Goal: Contribute content: Contribute content

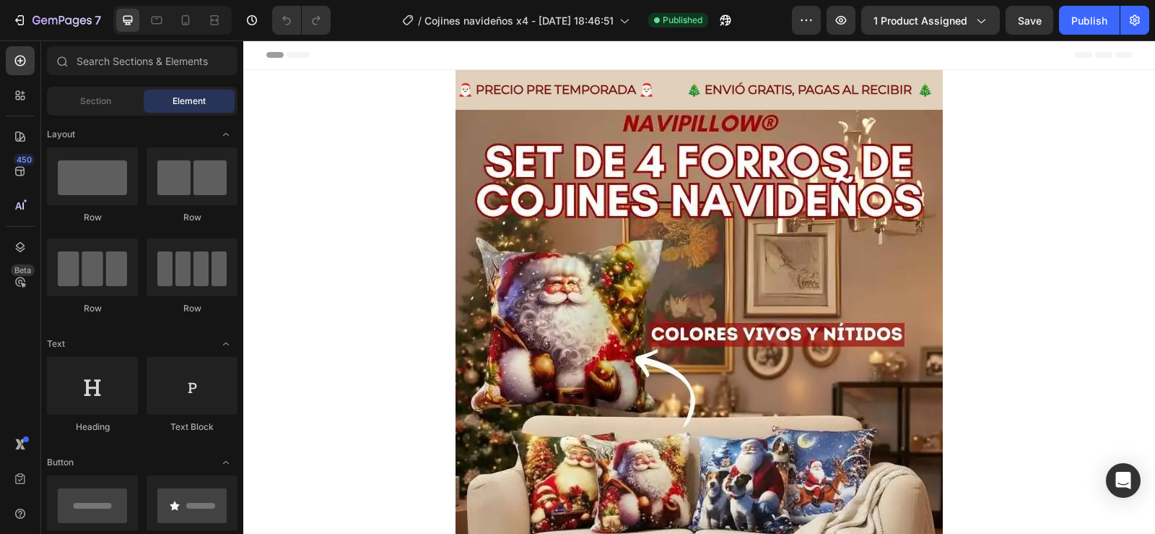
click at [695, 294] on img at bounding box center [699, 435] width 487 height 650
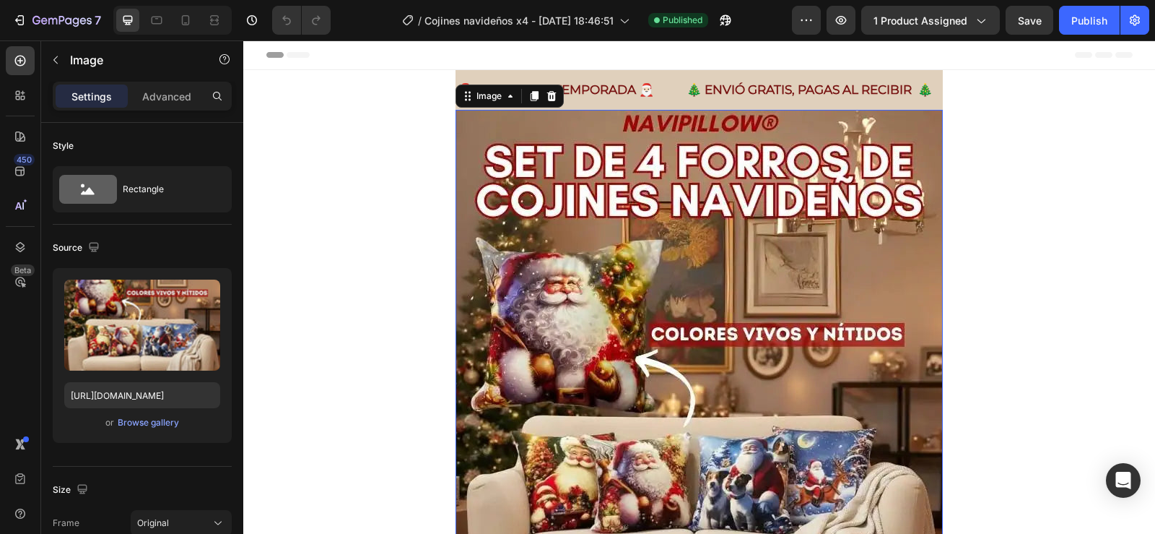
scroll to position [144, 0]
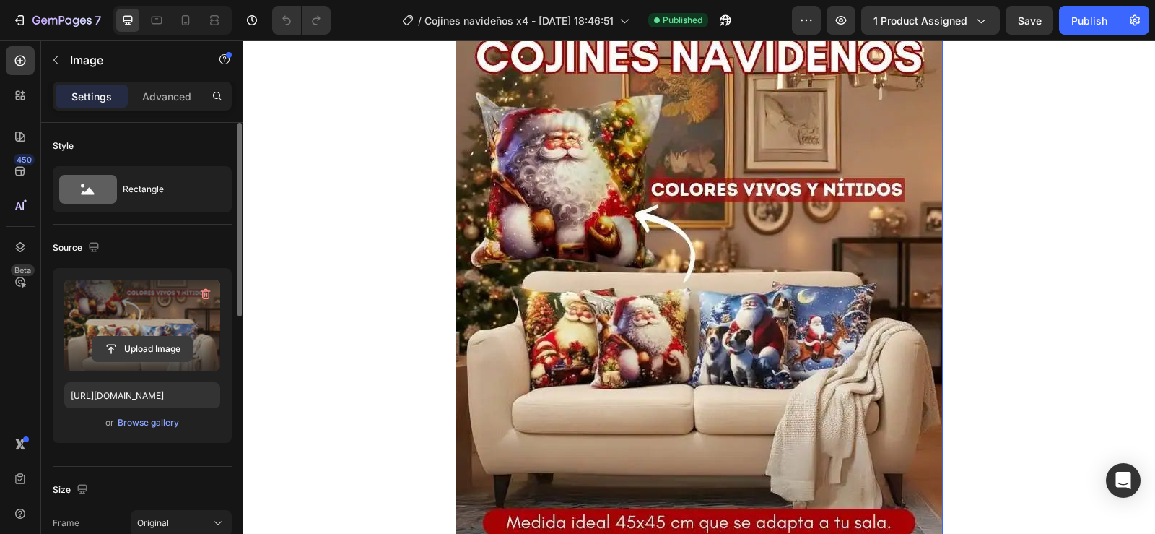
click at [128, 355] on input "file" at bounding box center [142, 348] width 100 height 25
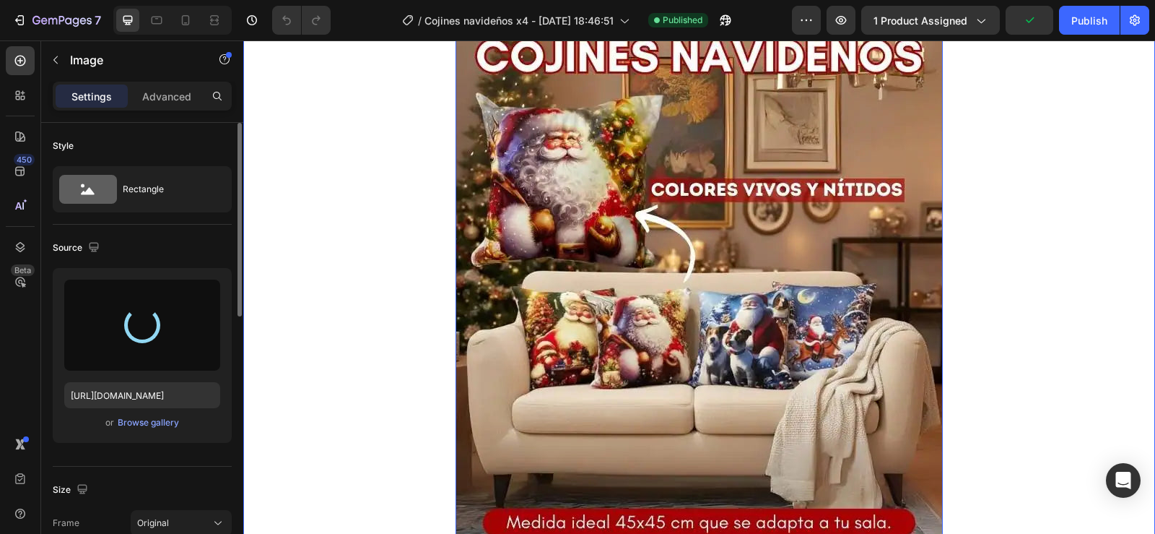
type input "[URL][DOMAIN_NAME]"
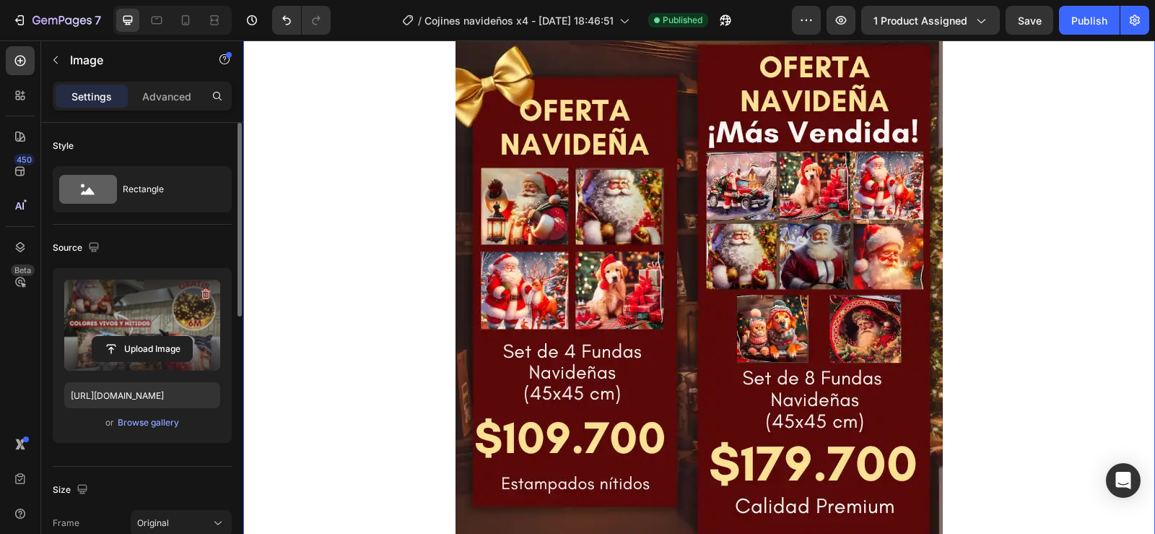
scroll to position [866, 0]
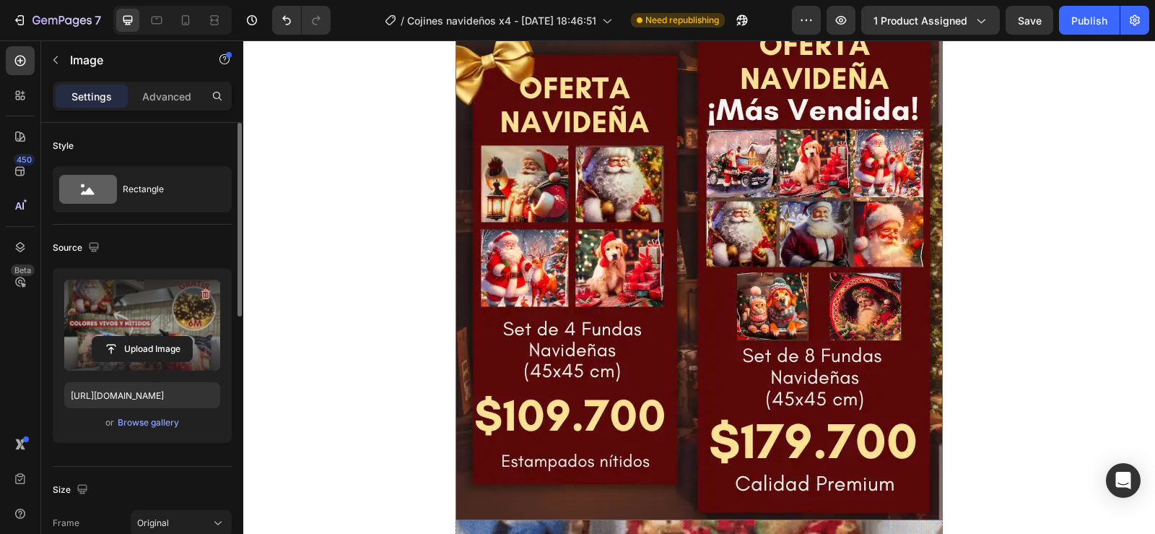
click at [583, 277] on img at bounding box center [699, 266] width 487 height 505
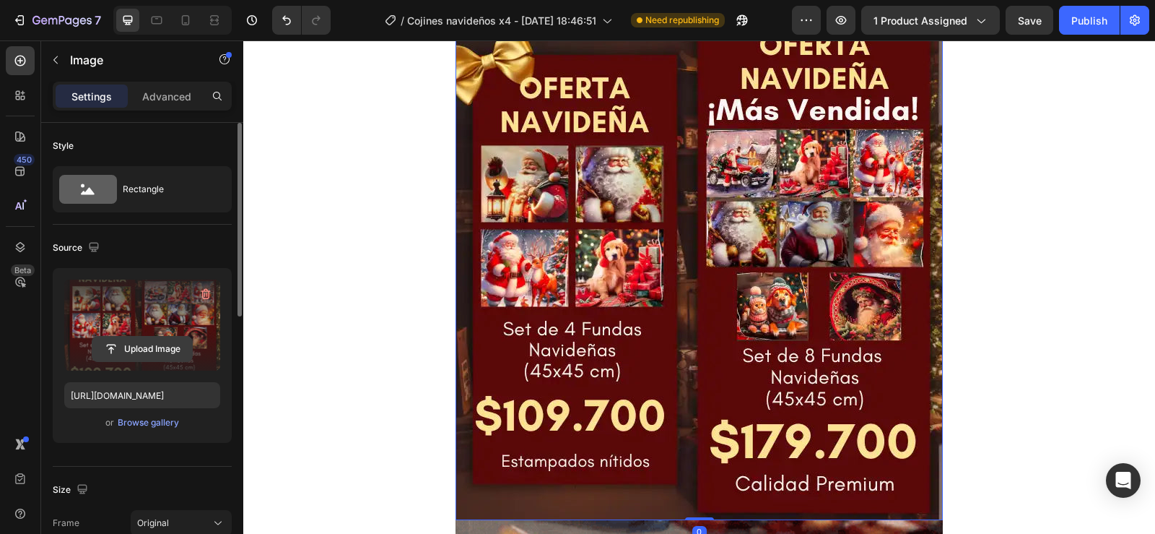
click at [144, 349] on input "file" at bounding box center [142, 348] width 100 height 25
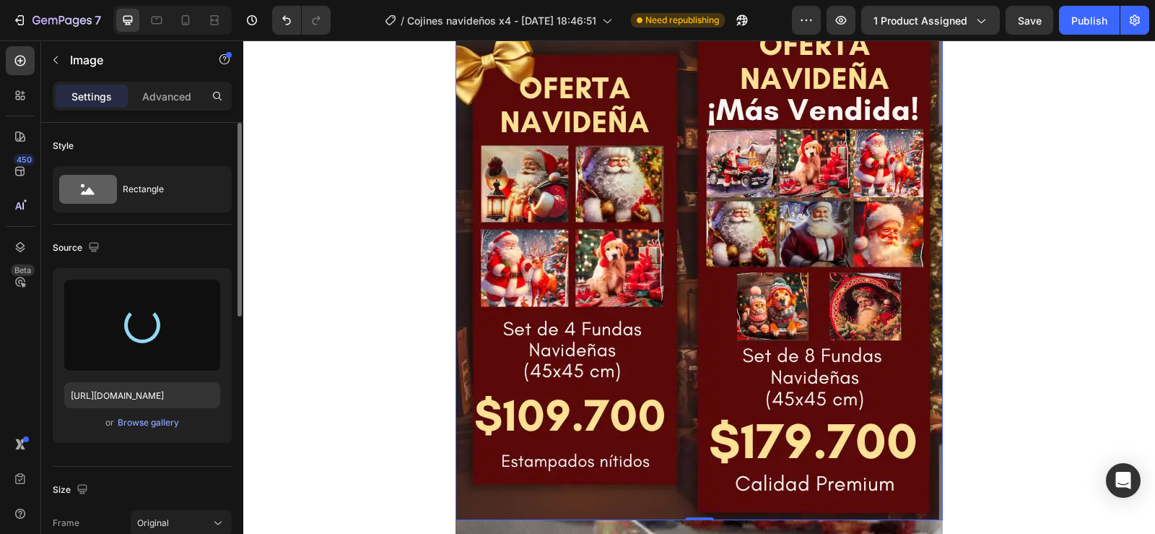
type input "[URL][DOMAIN_NAME]"
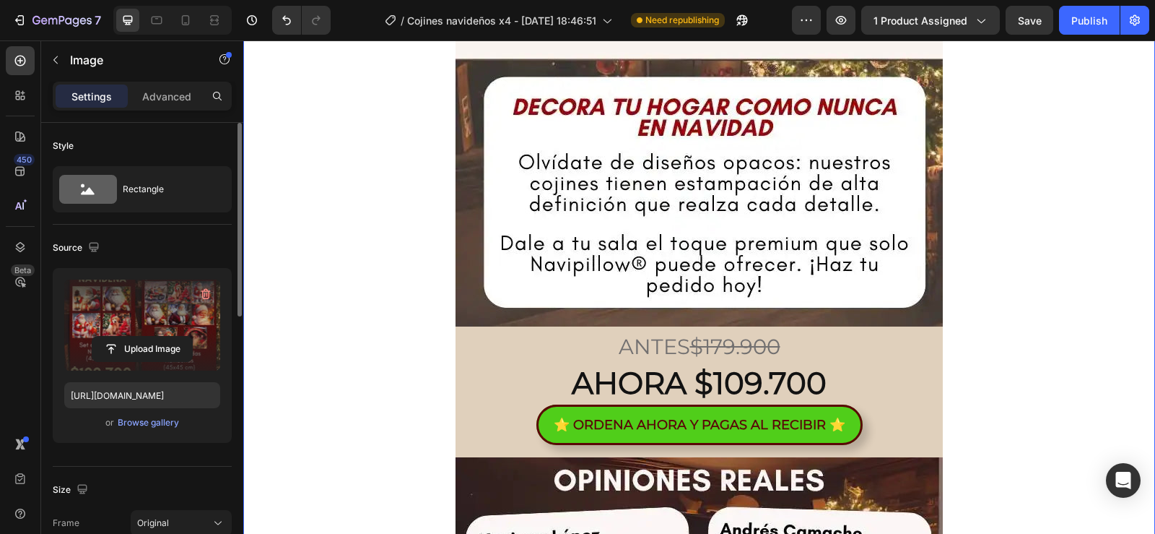
scroll to position [3682, 0]
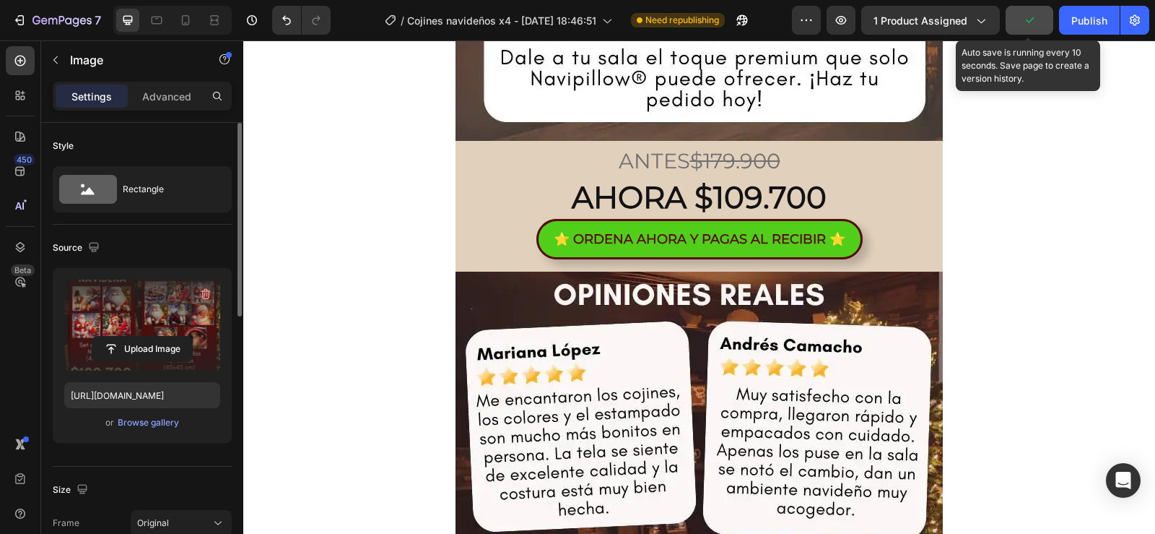
click at [1034, 15] on icon "button" at bounding box center [1029, 20] width 14 height 14
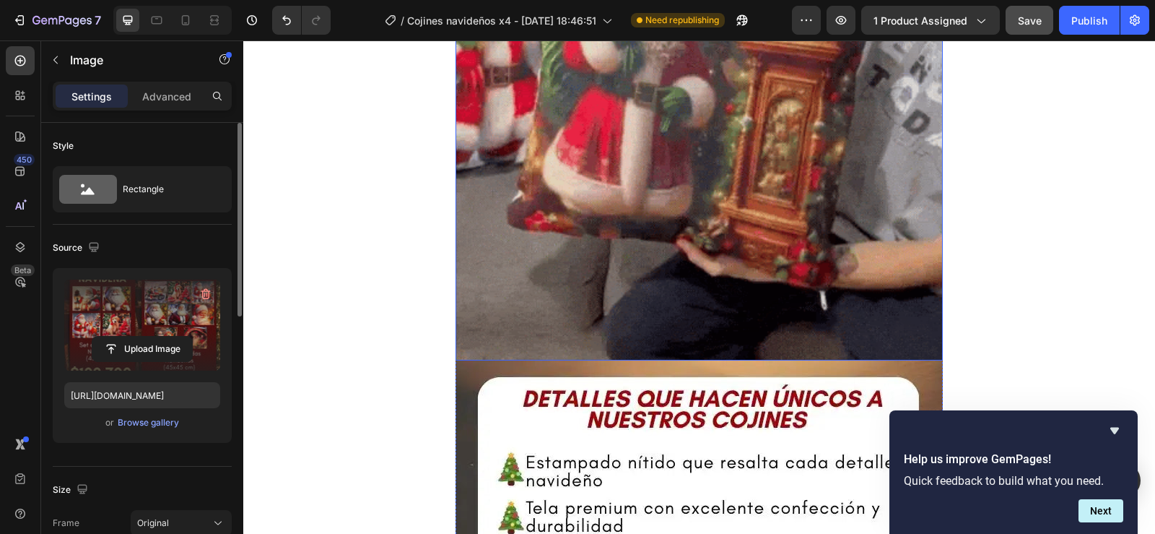
scroll to position [1516, 0]
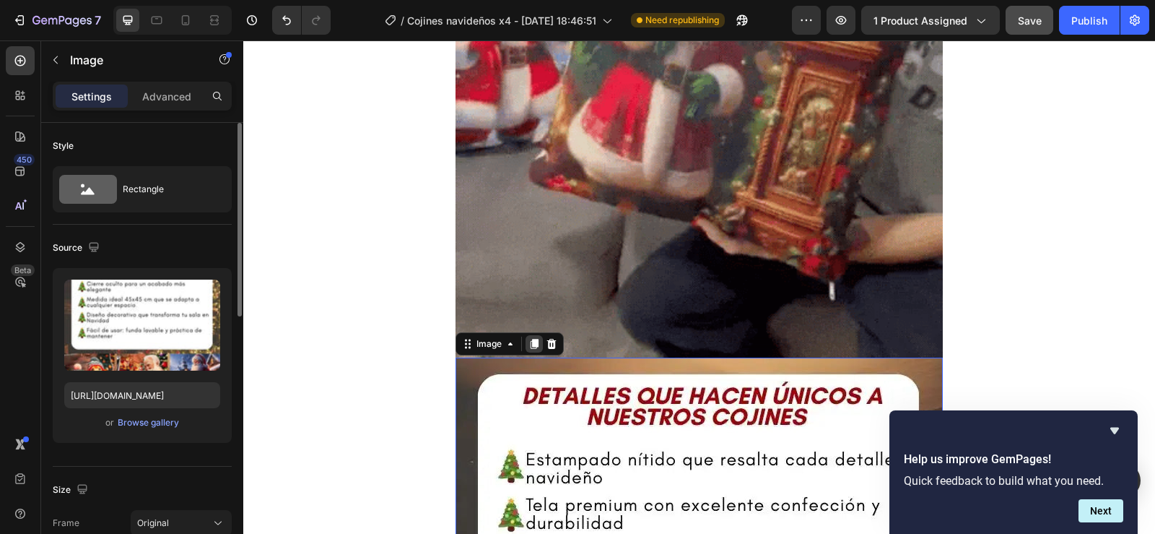
click at [531, 347] on icon at bounding box center [535, 344] width 8 height 10
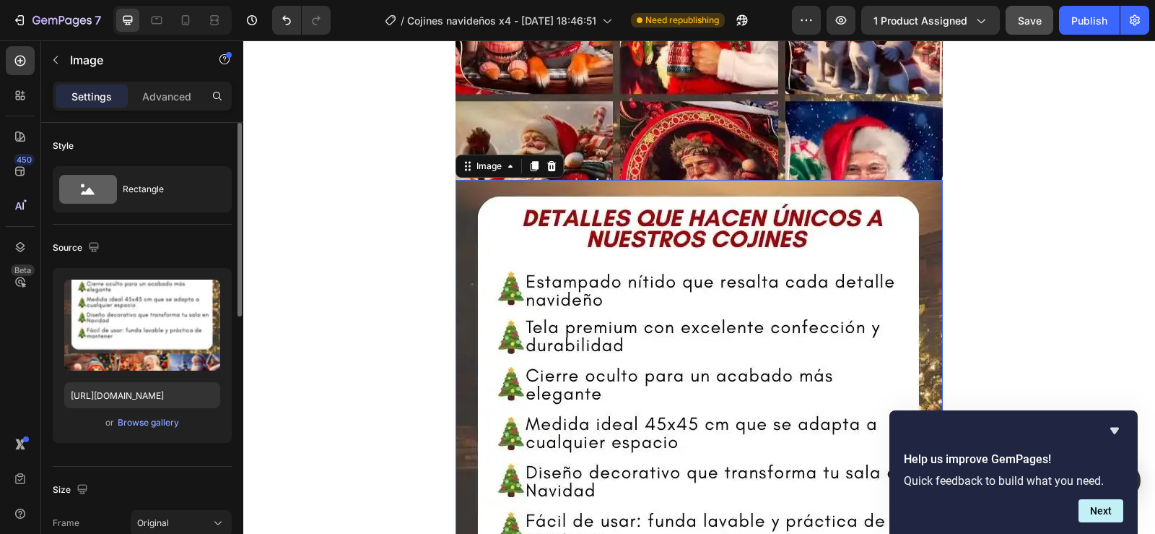
scroll to position [2216, 0]
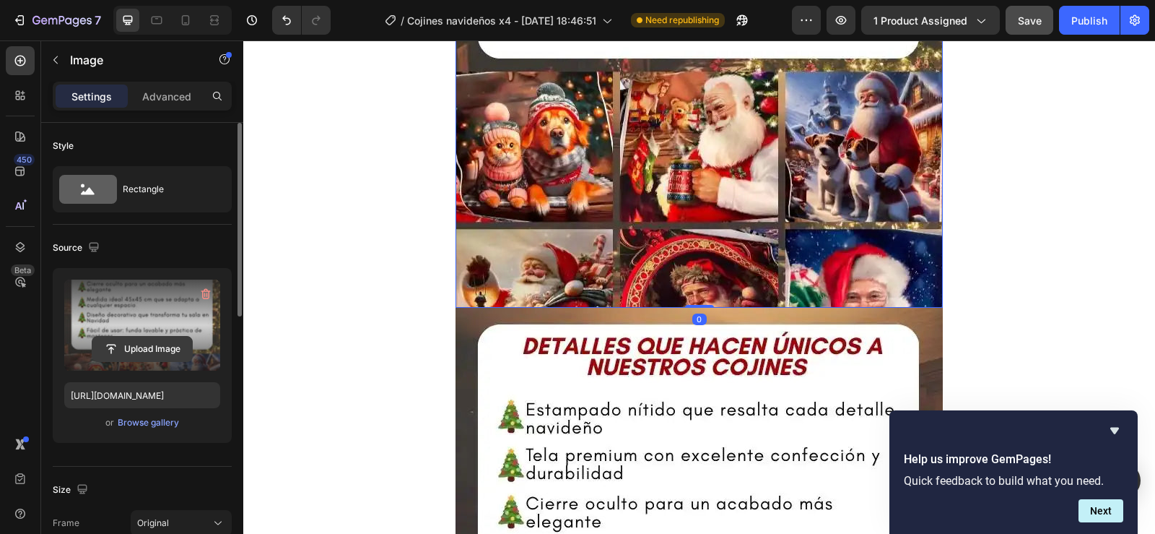
click at [120, 356] on input "file" at bounding box center [142, 348] width 100 height 25
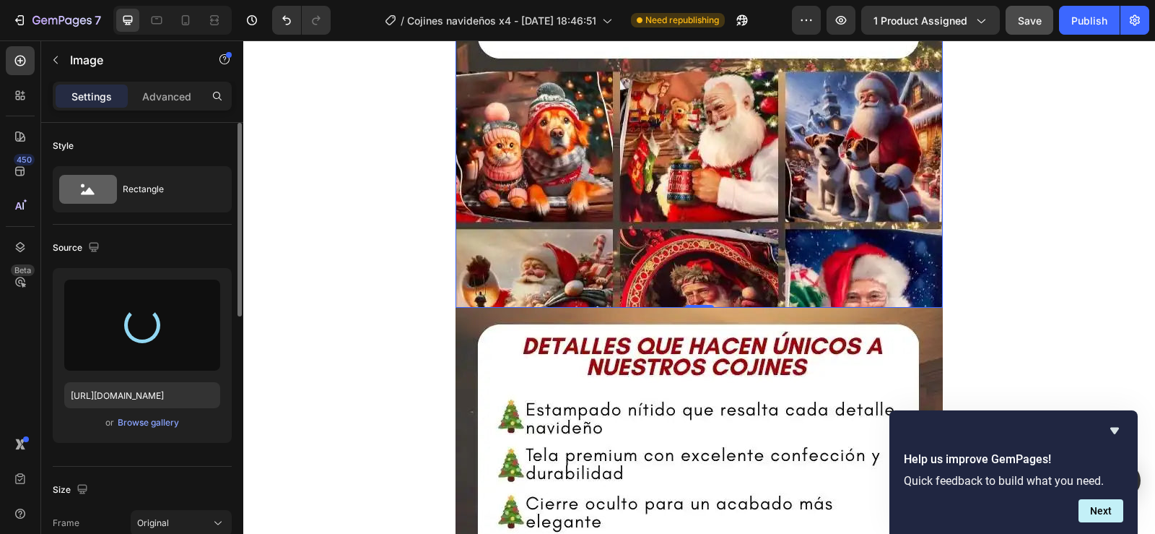
type input "[URL][DOMAIN_NAME]"
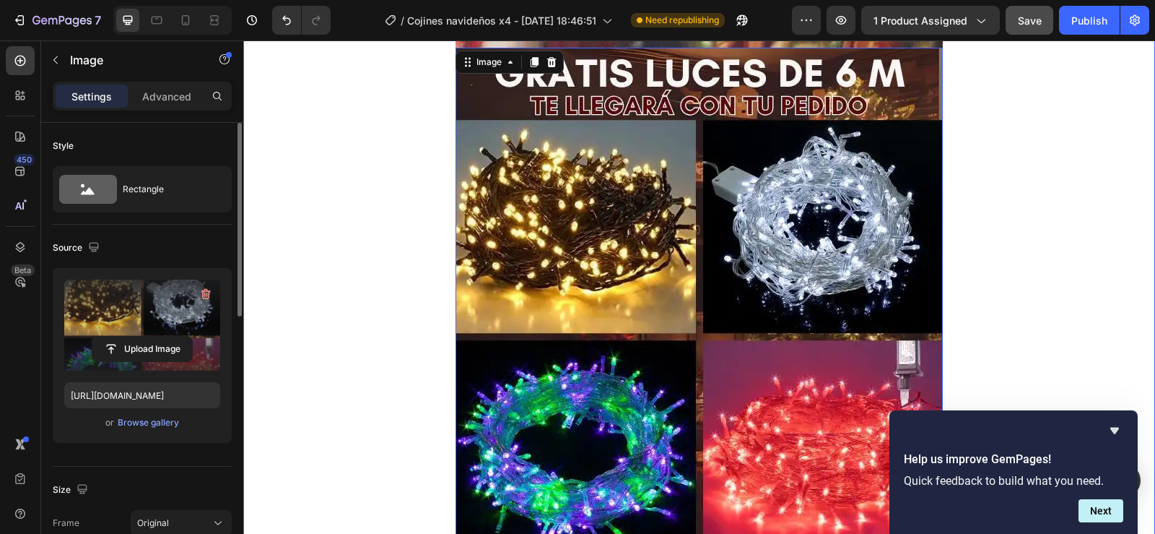
scroll to position [1783, 0]
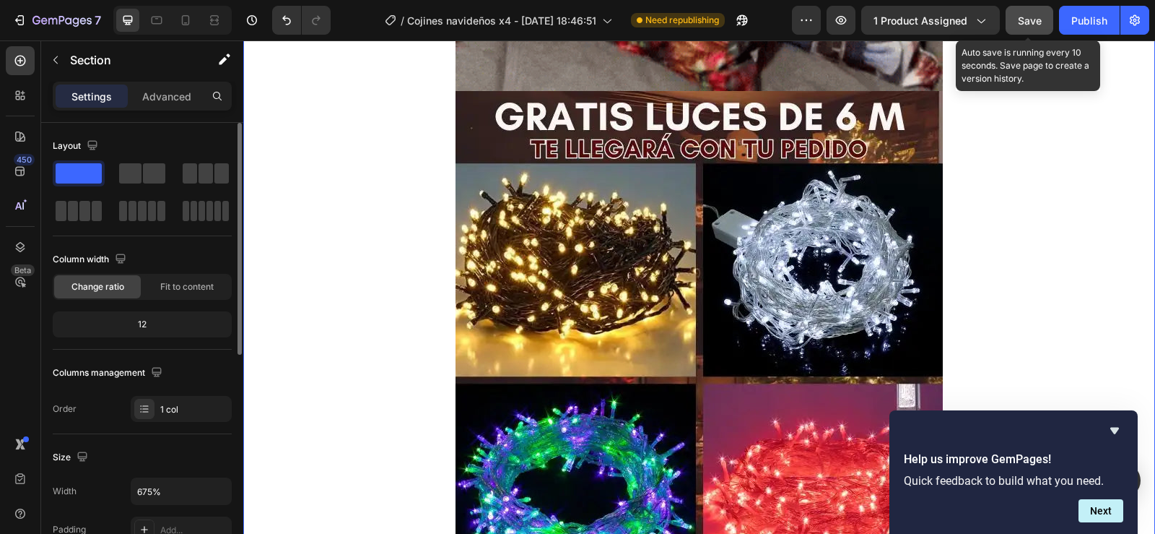
click at [1033, 23] on span "Save" at bounding box center [1030, 20] width 24 height 12
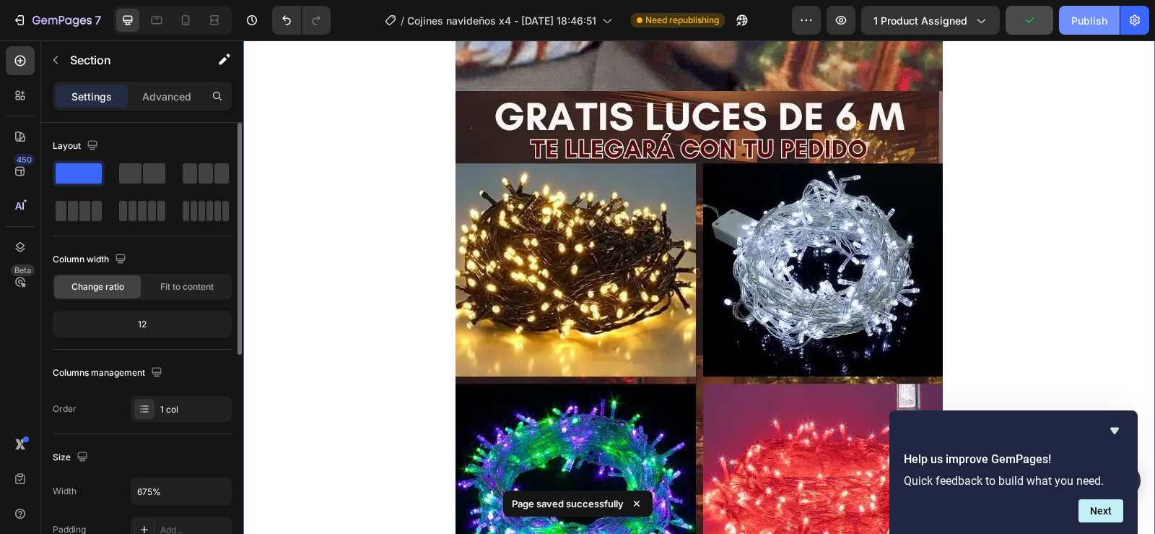
click at [1090, 32] on button "Publish" at bounding box center [1089, 20] width 61 height 29
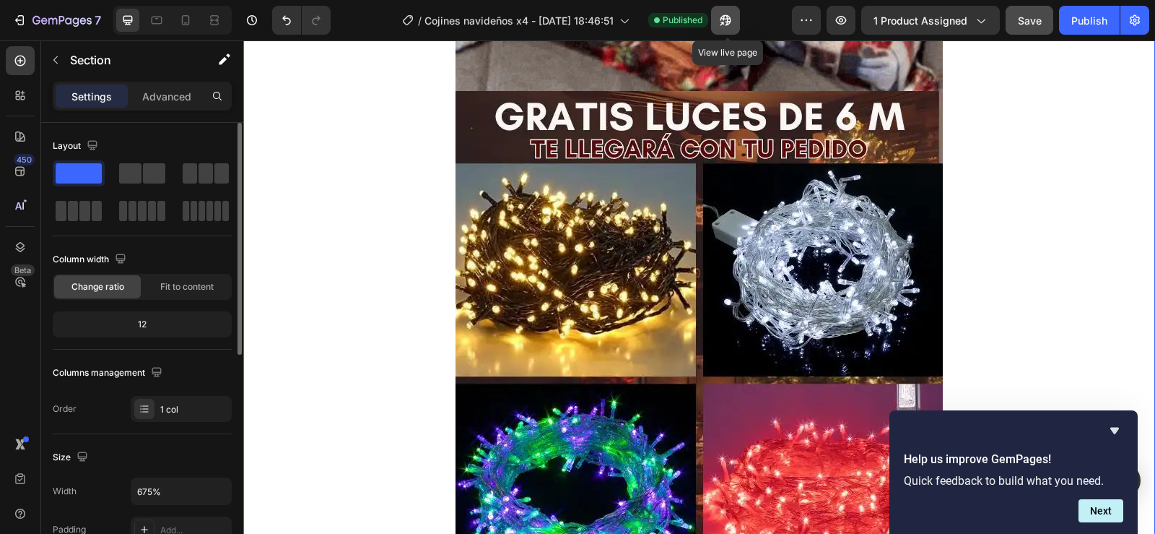
click at [732, 25] on icon "button" at bounding box center [725, 20] width 14 height 14
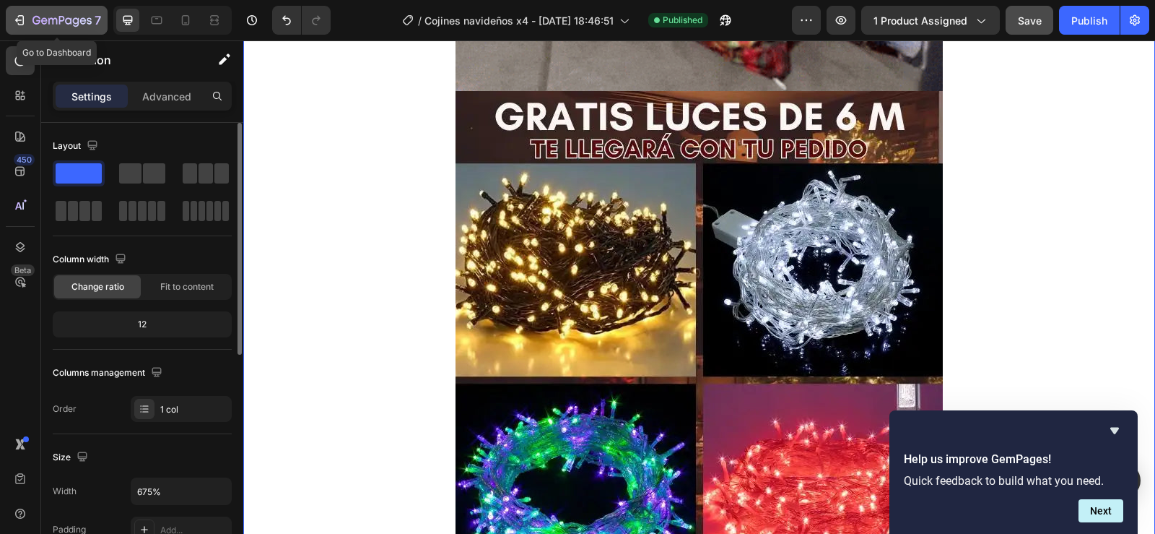
click at [48, 13] on div "7" at bounding box center [66, 20] width 69 height 17
